Goal: Task Accomplishment & Management: Use online tool/utility

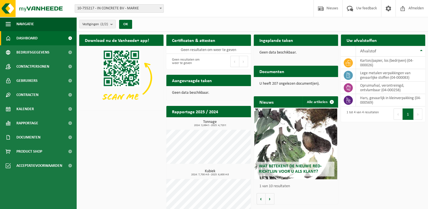
click at [129, 10] on span "10-755217 - IN CONCRETE BV - MARKE" at bounding box center [119, 9] width 89 height 8
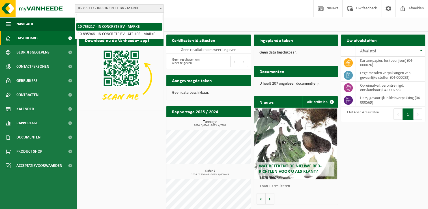
click at [129, 10] on span "10-755217 - IN CONCRETE BV - MARKE" at bounding box center [119, 9] width 89 height 8
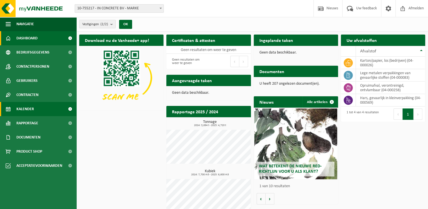
click at [26, 109] on span "Kalender" at bounding box center [25, 109] width 18 height 14
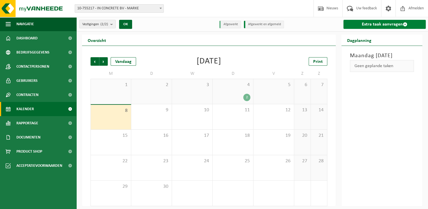
click at [380, 24] on link "Extra taak aanvragen" at bounding box center [384, 24] width 82 height 9
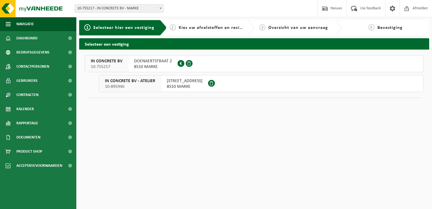
click at [144, 61] on span "DOENAERTSTRAAT 2" at bounding box center [153, 61] width 38 height 6
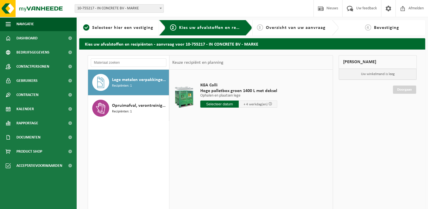
click at [228, 105] on input "text" at bounding box center [219, 103] width 38 height 7
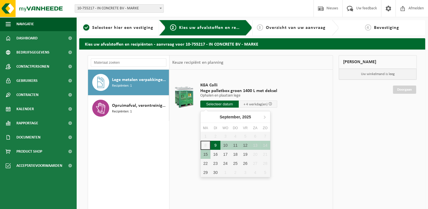
click at [214, 144] on div "9" at bounding box center [215, 145] width 10 height 9
type input "Van 2025-09-09"
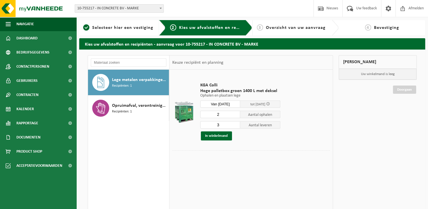
click at [237, 124] on input "3" at bounding box center [220, 124] width 40 height 7
click at [237, 124] on input "4" at bounding box center [220, 124] width 40 height 7
click at [236, 125] on input "3" at bounding box center [220, 124] width 40 height 7
type input "2"
click at [236, 125] on input "2" at bounding box center [220, 124] width 40 height 7
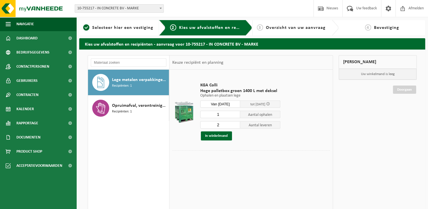
click at [236, 115] on input "1" at bounding box center [220, 114] width 40 height 7
type input "0"
click at [236, 115] on input "0" at bounding box center [220, 114] width 40 height 7
click at [314, 153] on div at bounding box center [251, 154] width 158 height 9
click at [218, 135] on button "In winkelmand" at bounding box center [216, 135] width 31 height 9
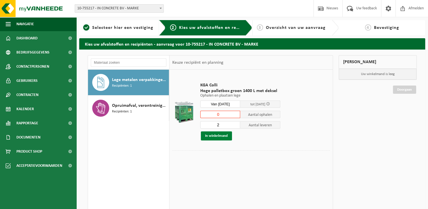
click at [218, 135] on button "In winkelmand" at bounding box center [216, 135] width 31 height 9
click at [409, 7] on span "Afmelden" at bounding box center [416, 8] width 18 height 17
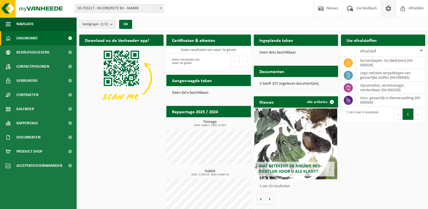
click at [390, 10] on span at bounding box center [388, 8] width 8 height 17
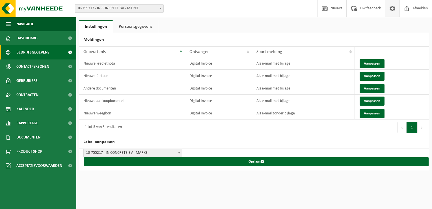
click at [26, 52] on span "Bedrijfsgegevens" at bounding box center [32, 52] width 33 height 14
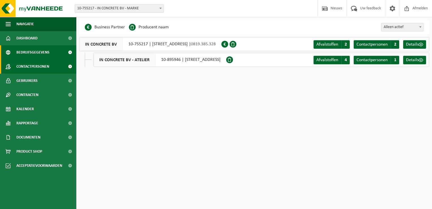
click at [23, 66] on span "Contactpersonen" at bounding box center [32, 66] width 33 height 14
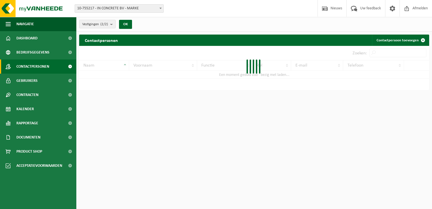
click at [23, 81] on span "Gebruikers" at bounding box center [26, 81] width 21 height 14
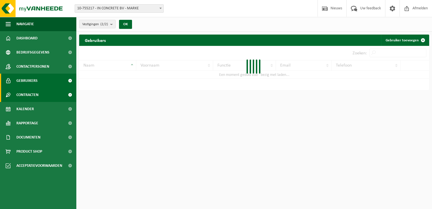
click at [20, 93] on span "Contracten" at bounding box center [27, 95] width 22 height 14
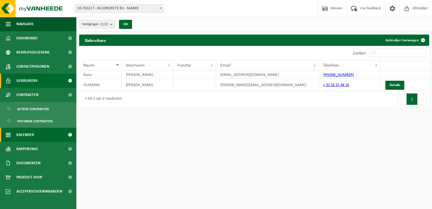
click at [31, 136] on span "Kalender" at bounding box center [25, 135] width 18 height 14
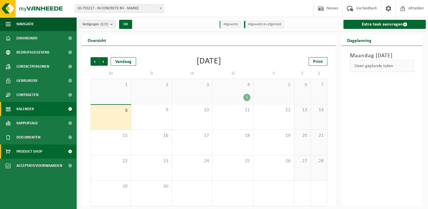
click at [27, 150] on span "Product Shop" at bounding box center [29, 151] width 26 height 14
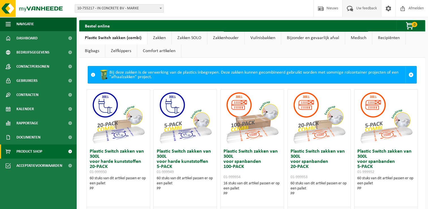
click at [370, 11] on span "Uw feedback" at bounding box center [366, 8] width 23 height 17
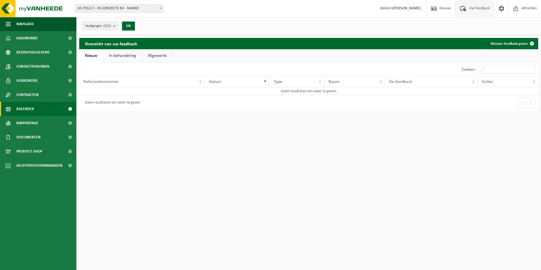
click at [24, 106] on span "Kalender" at bounding box center [25, 109] width 18 height 14
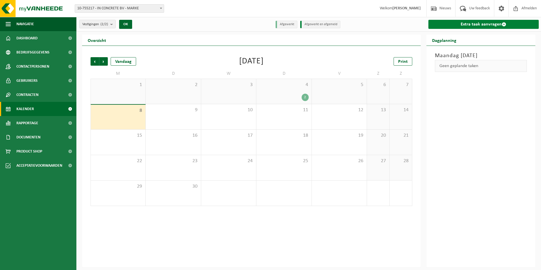
click at [481, 24] on link "Extra taak aanvragen" at bounding box center [483, 24] width 111 height 9
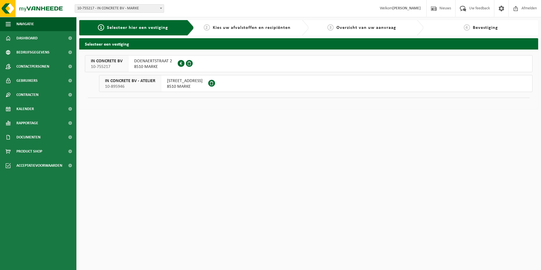
click at [161, 63] on span "DOENAERTSTRAAT 2" at bounding box center [153, 61] width 38 height 6
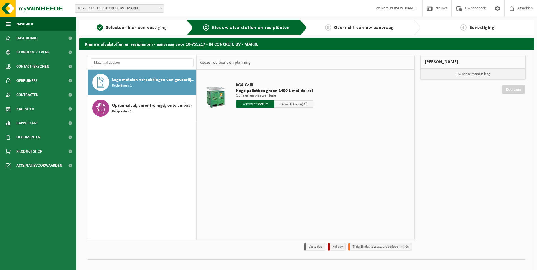
click at [155, 79] on span "Lege metalen verpakkingen van gevaarlijke stoffen" at bounding box center [153, 79] width 83 height 7
click at [158, 9] on span "10-755217 - IN CONCRETE BV - MARKE" at bounding box center [119, 9] width 89 height 8
